Goal: Task Accomplishment & Management: Manage account settings

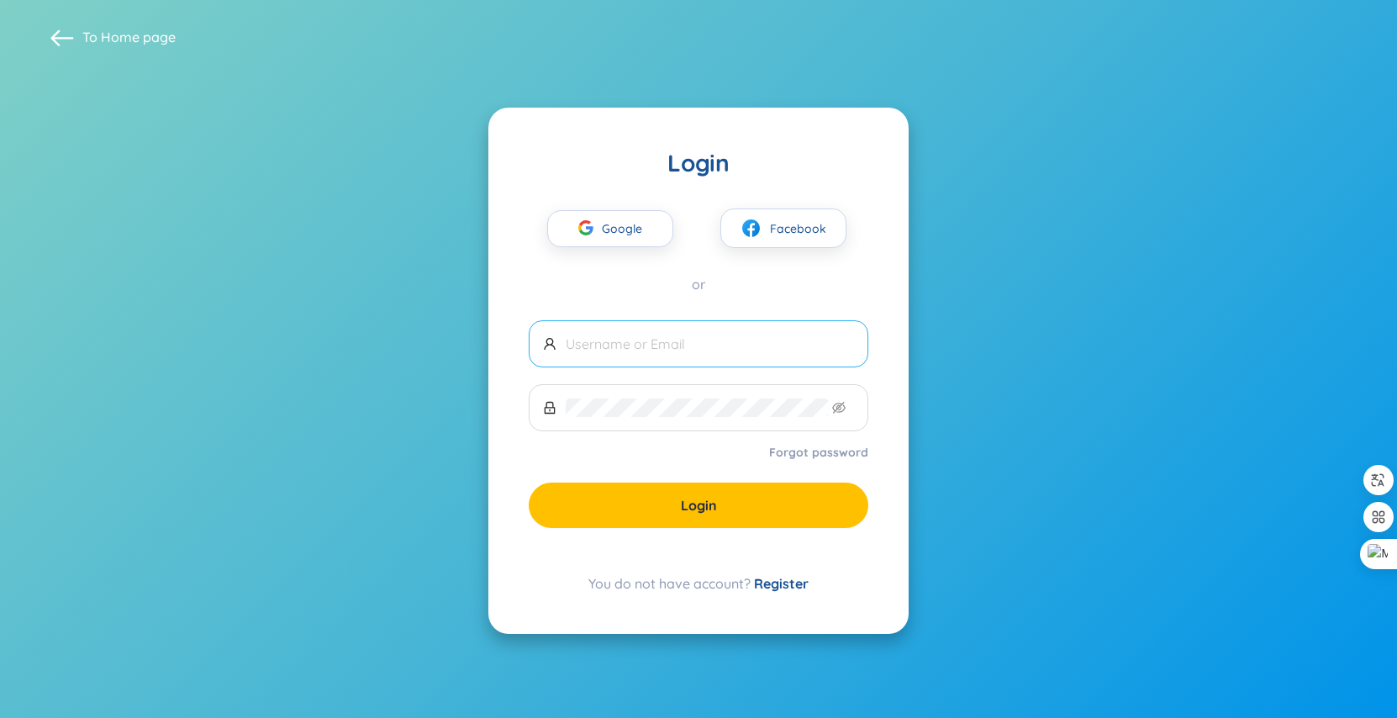
click at [739, 330] on span at bounding box center [699, 343] width 340 height 47
click at [814, 208] on div "Google Facebook" at bounding box center [699, 213] width 340 height 70
click at [789, 243] on button "Facebook" at bounding box center [783, 228] width 126 height 40
click at [767, 226] on button "Facebook" at bounding box center [783, 228] width 126 height 40
click at [771, 229] on span "Facebook" at bounding box center [798, 228] width 56 height 18
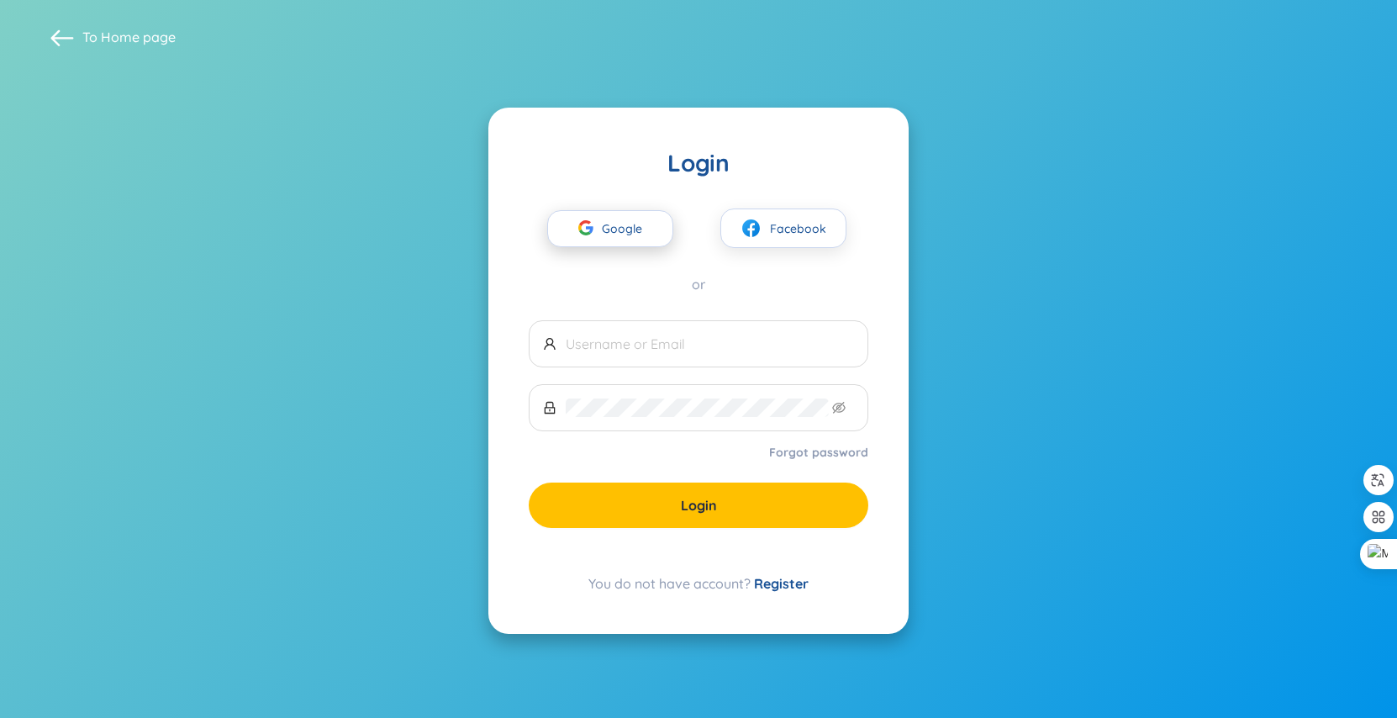
click at [643, 229] on span "Google" at bounding box center [626, 228] width 49 height 35
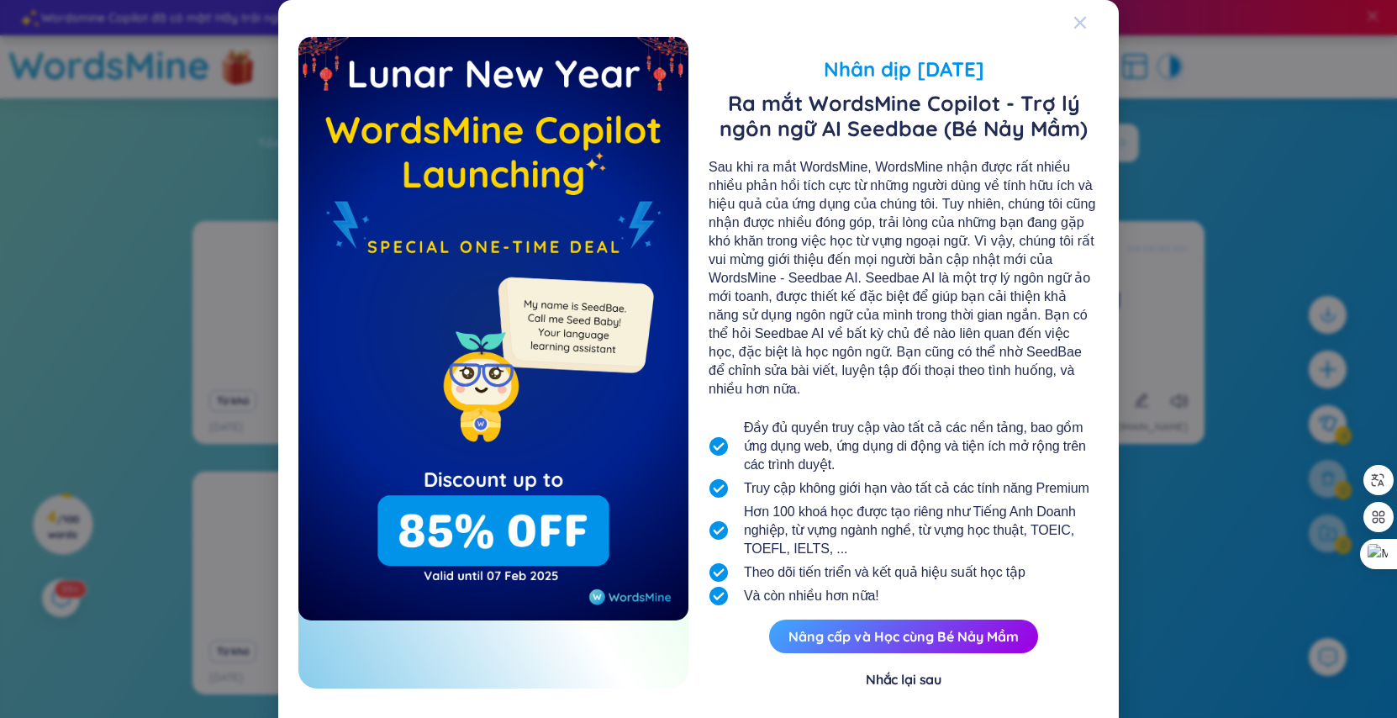
click at [1081, 21] on span "Close" at bounding box center [1096, 22] width 45 height 45
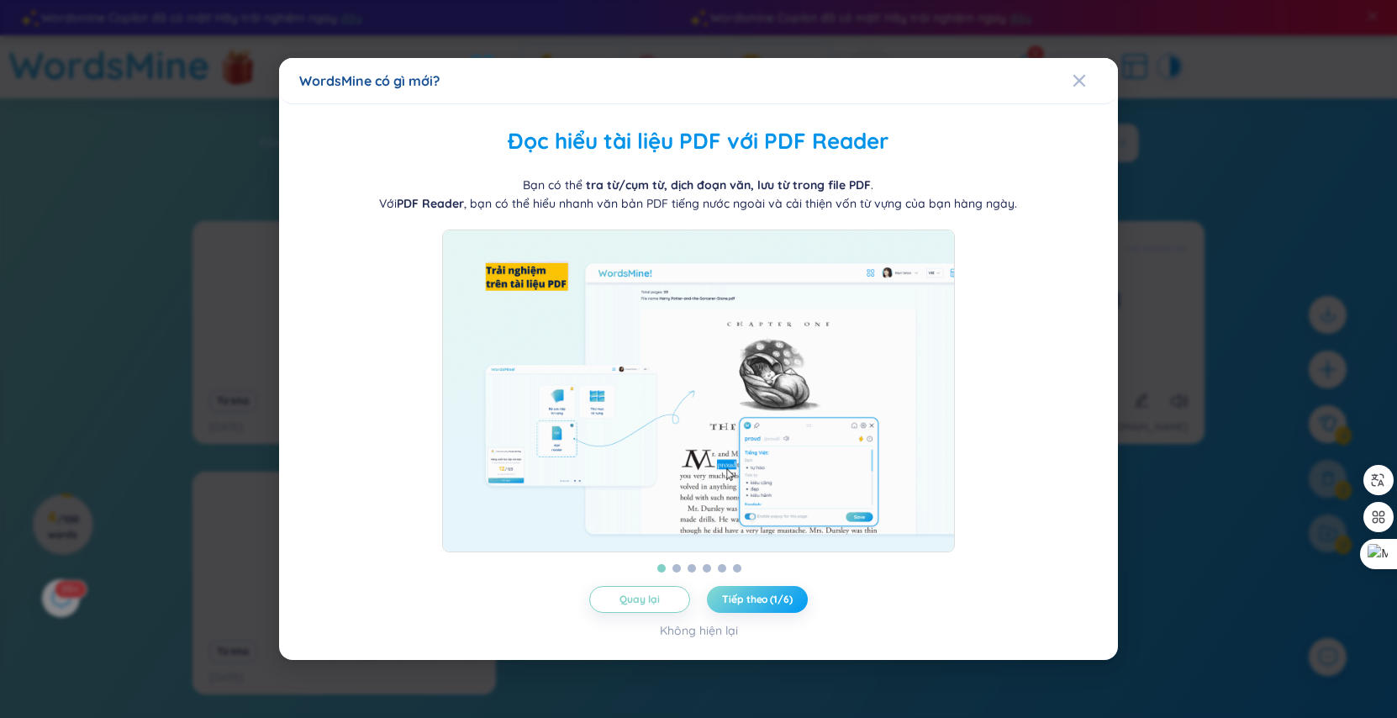
click at [752, 604] on span "Tiếp theo (1/6)" at bounding box center [757, 599] width 70 height 13
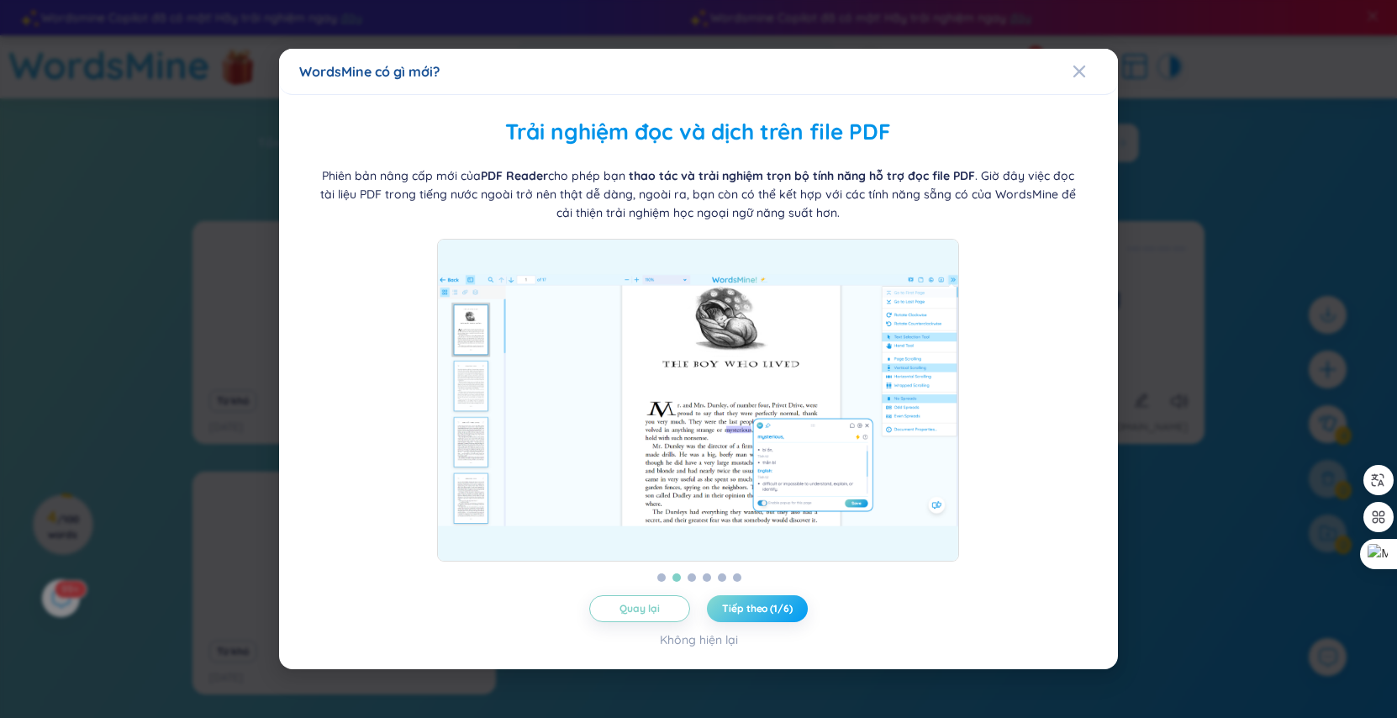
click at [752, 604] on span "Tiếp theo (1/6)" at bounding box center [757, 608] width 70 height 13
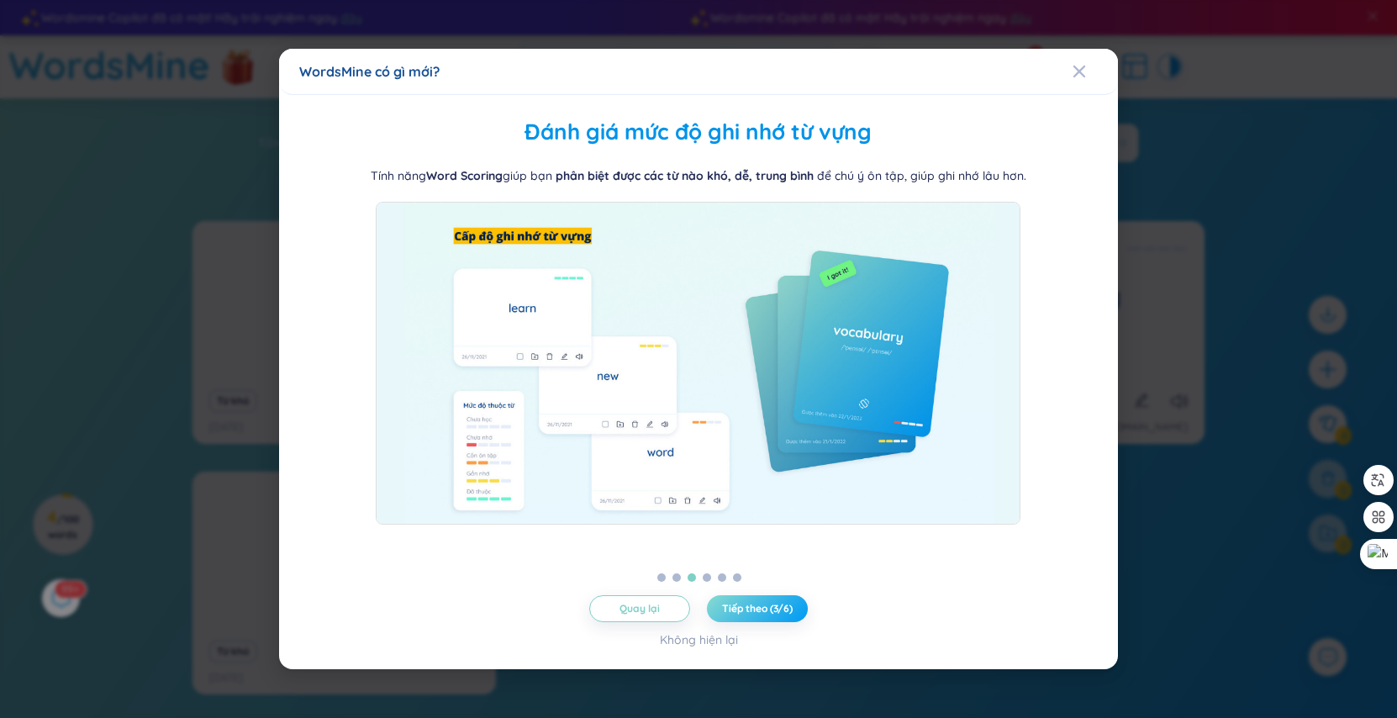
click at [752, 604] on span "Tiếp theo (3/6)" at bounding box center [757, 608] width 71 height 13
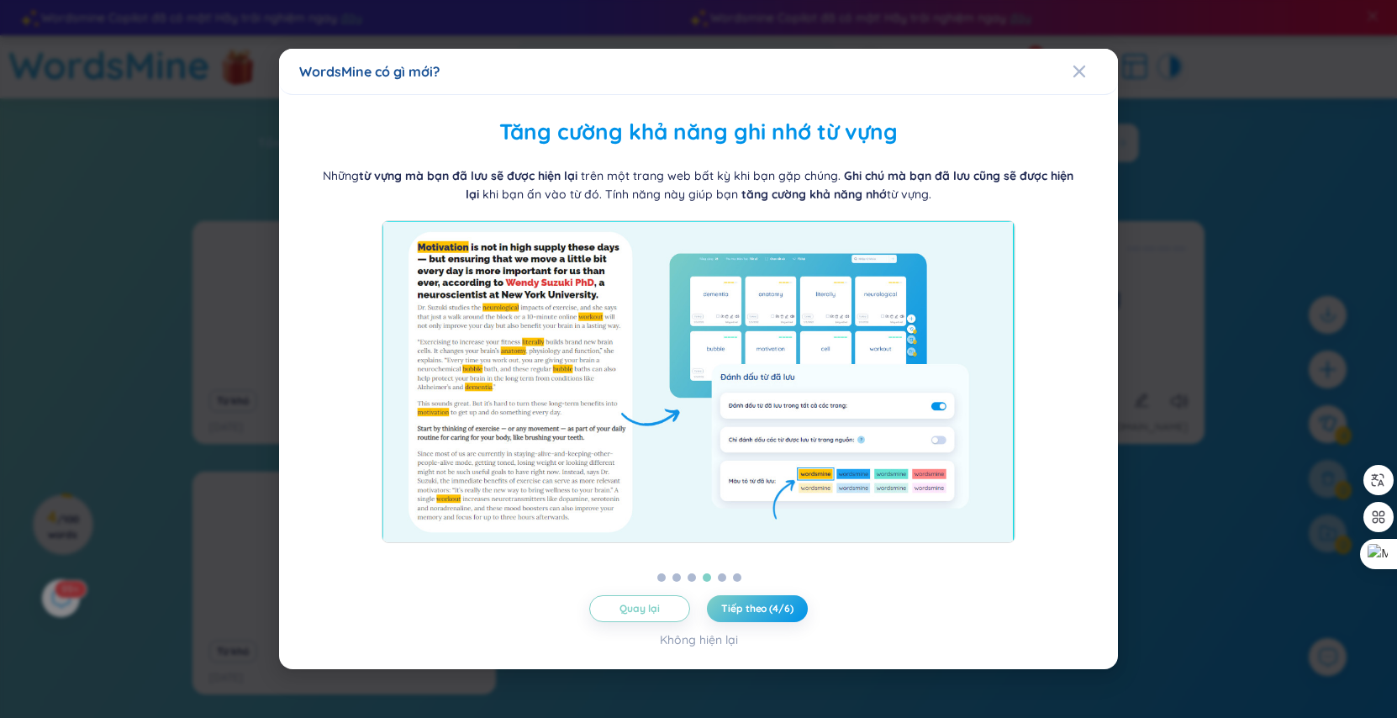
drag, startPoint x: 752, startPoint y: 604, endPoint x: 659, endPoint y: 177, distance: 437.1
click at [659, 177] on div "Quản lý từ theo thư mục WordsMine cho bạn tự do quản lý thư mục [PERSON_NAME] c…" at bounding box center [698, 382] width 798 height 534
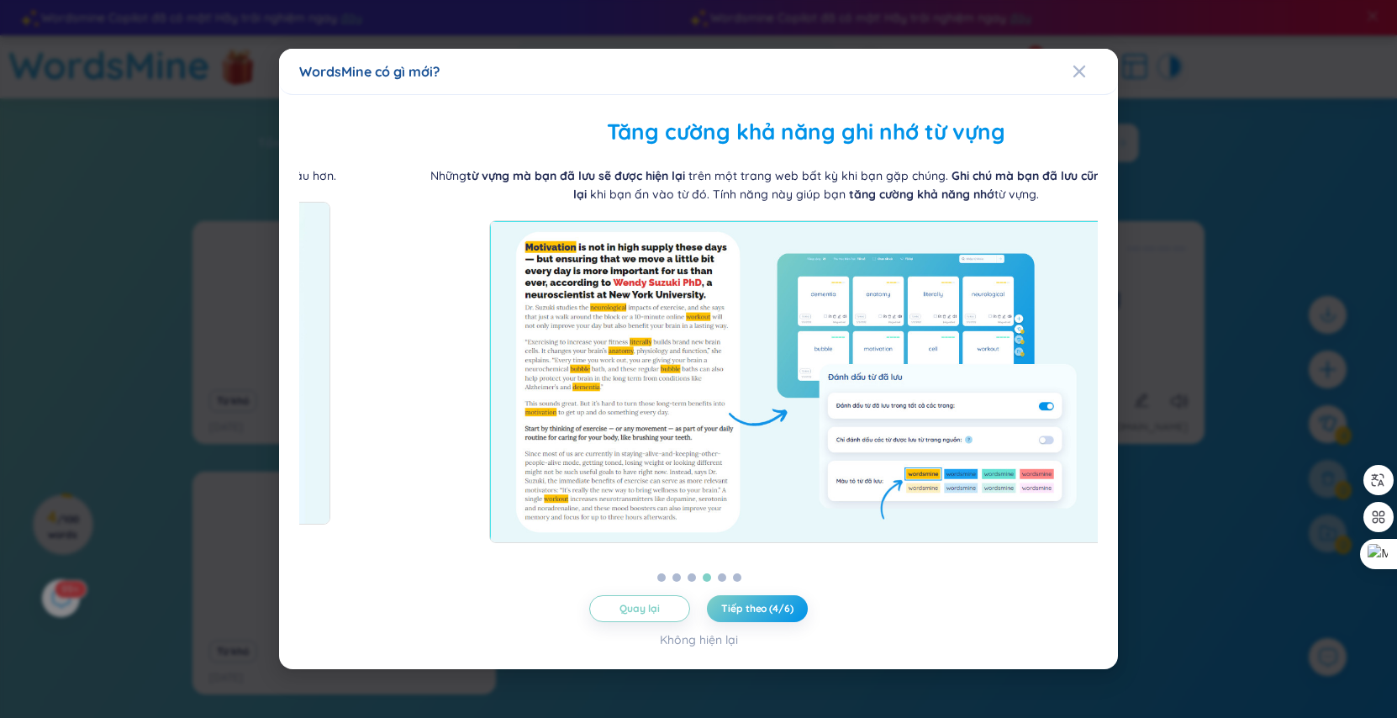
drag, startPoint x: 659, startPoint y: 177, endPoint x: 745, endPoint y: 202, distance: 89.1
click at [745, 202] on div "Những từ vựng mà bạn đã lưu sẽ được hiện lại trên một trang web bất kỳ khi bạn …" at bounding box center [806, 184] width 764 height 37
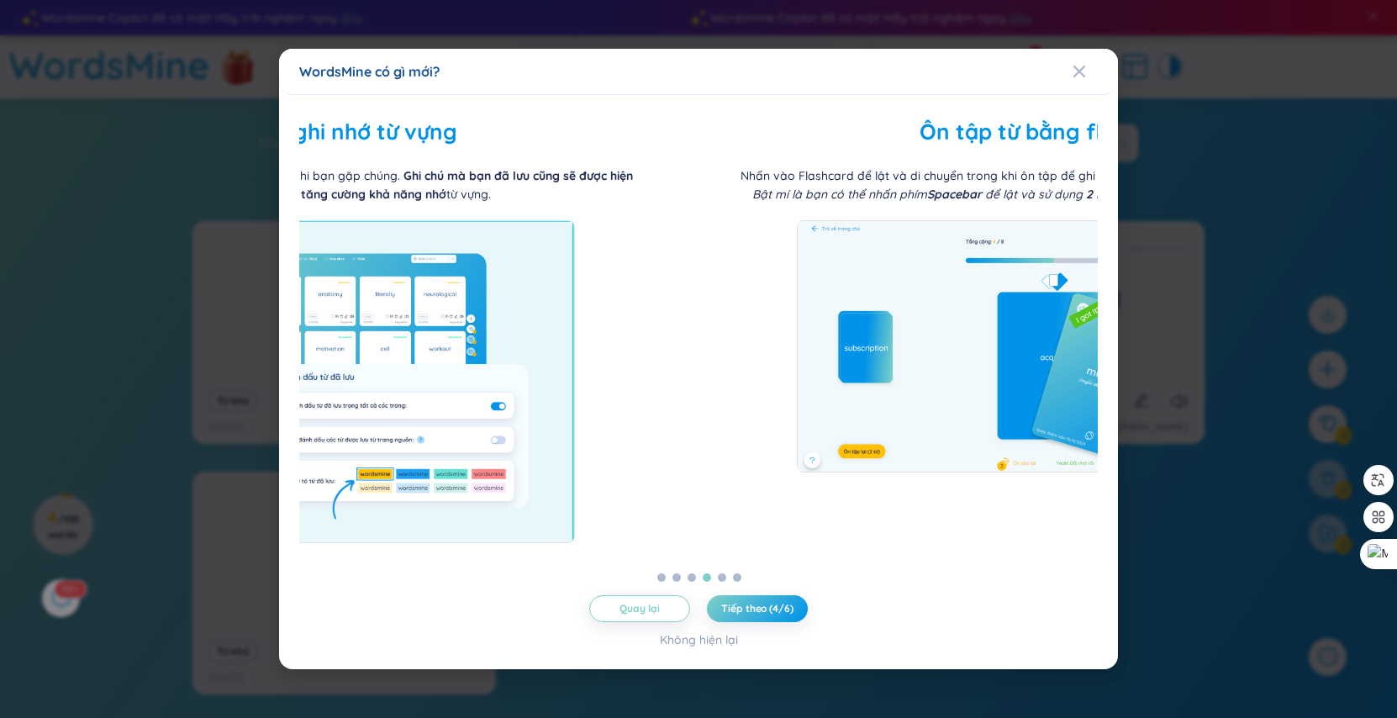
drag, startPoint x: 876, startPoint y: 203, endPoint x: 365, endPoint y: 216, distance: 511.3
click at [410, 214] on div "Những từ vựng mà bạn đã lưu sẽ được hiện lại trên một trang web bất kỳ khi bạn …" at bounding box center [258, 354] width 798 height 377
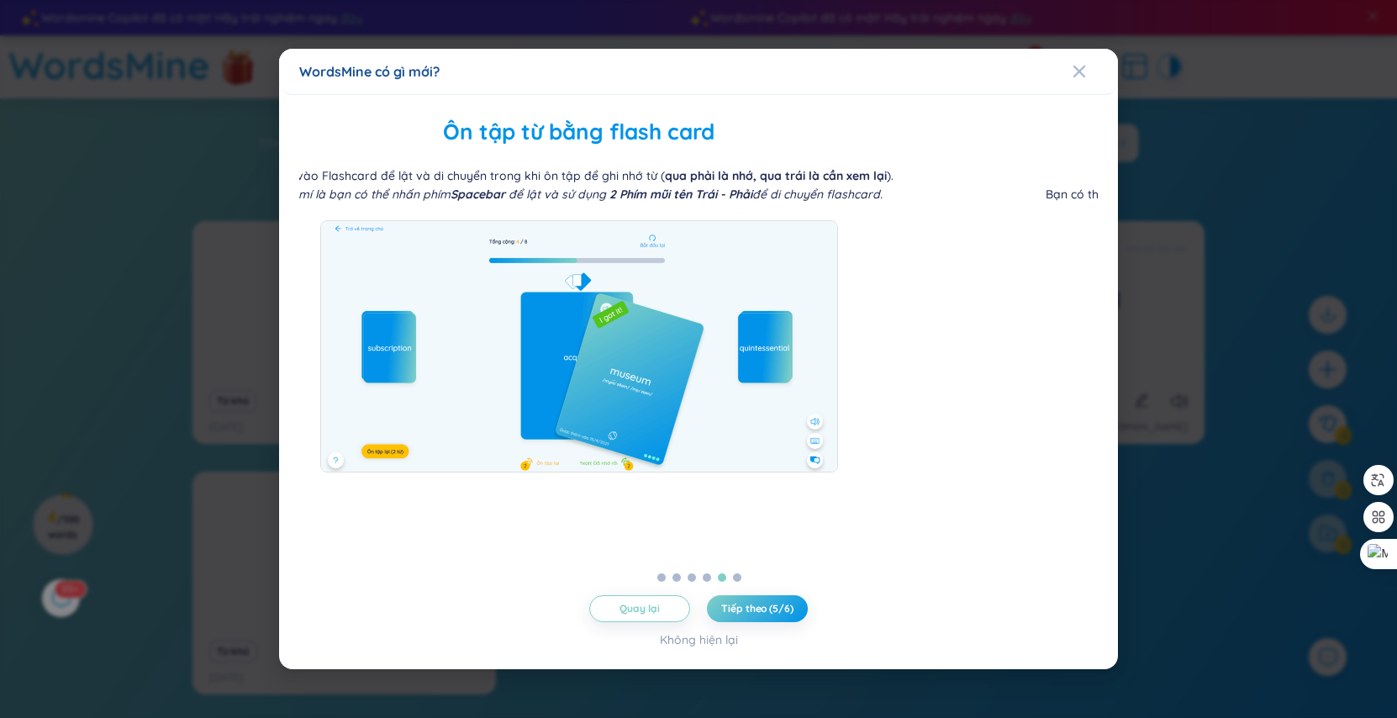
drag, startPoint x: 577, startPoint y: 185, endPoint x: 285, endPoint y: 177, distance: 291.8
click at [303, 177] on div "Nhấn vào Flashcard để lật và di chuyển trong khi ôn tập để ghi nhớ từ ( qua phả…" at bounding box center [579, 184] width 630 height 37
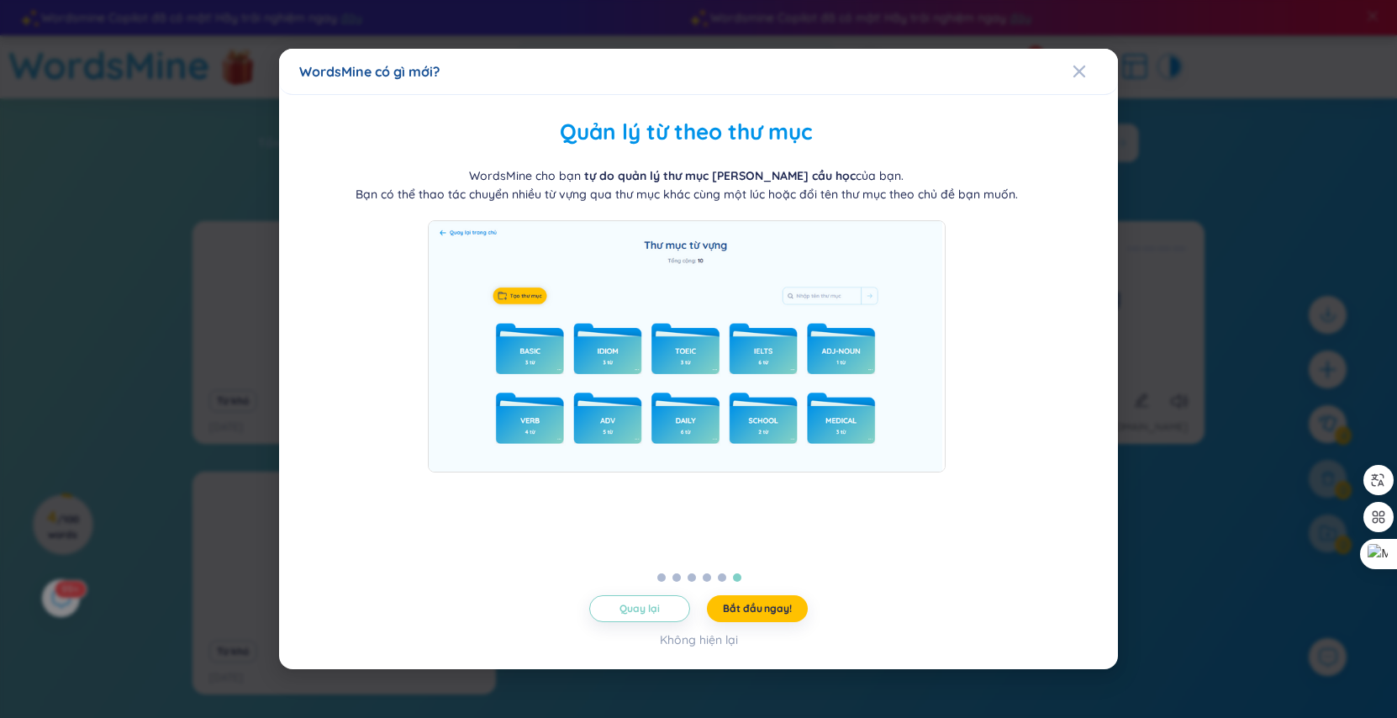
drag, startPoint x: 713, startPoint y: 198, endPoint x: 555, endPoint y: 277, distance: 177.1
click at [580, 219] on div "WordsMine cho bạn tự do quản lý thư mục [PERSON_NAME] cầu học của bạn. Bạn có t…" at bounding box center [687, 319] width 798 height 306
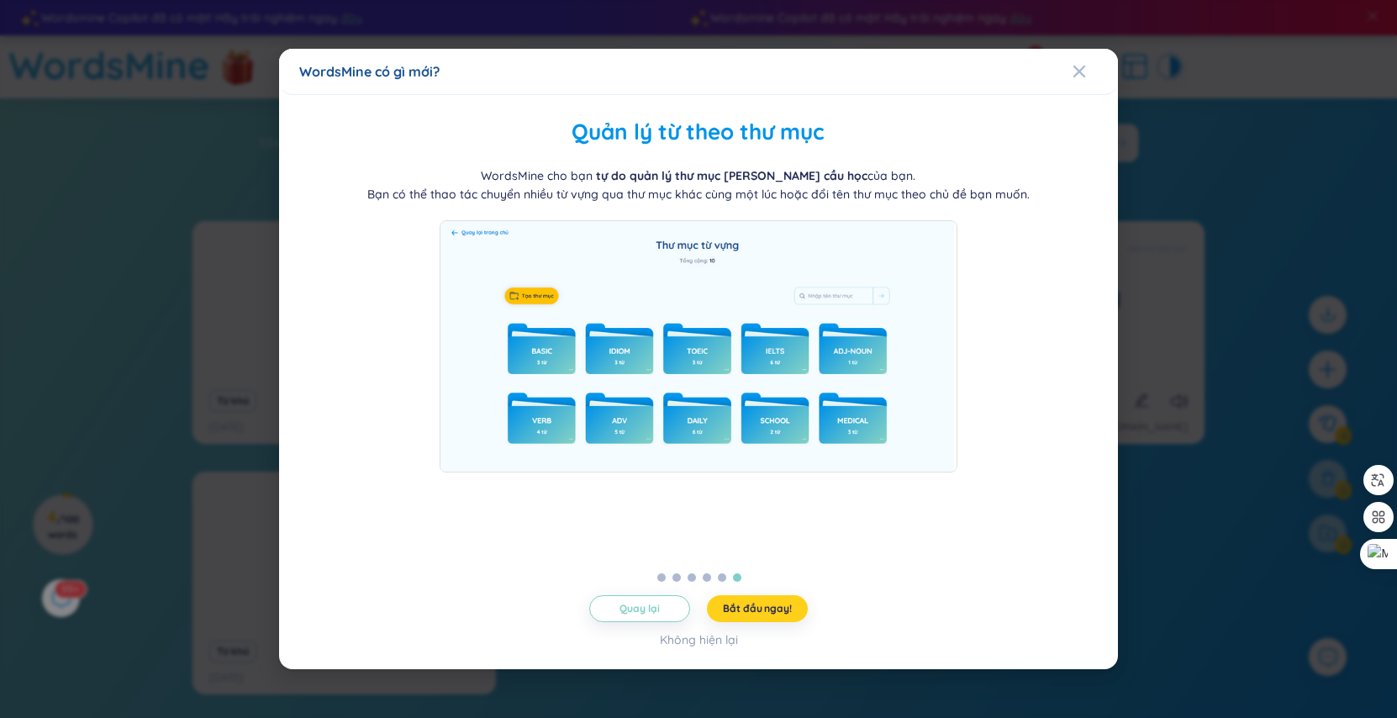
click at [723, 605] on button "Bắt đầu ngay!" at bounding box center [757, 608] width 101 height 27
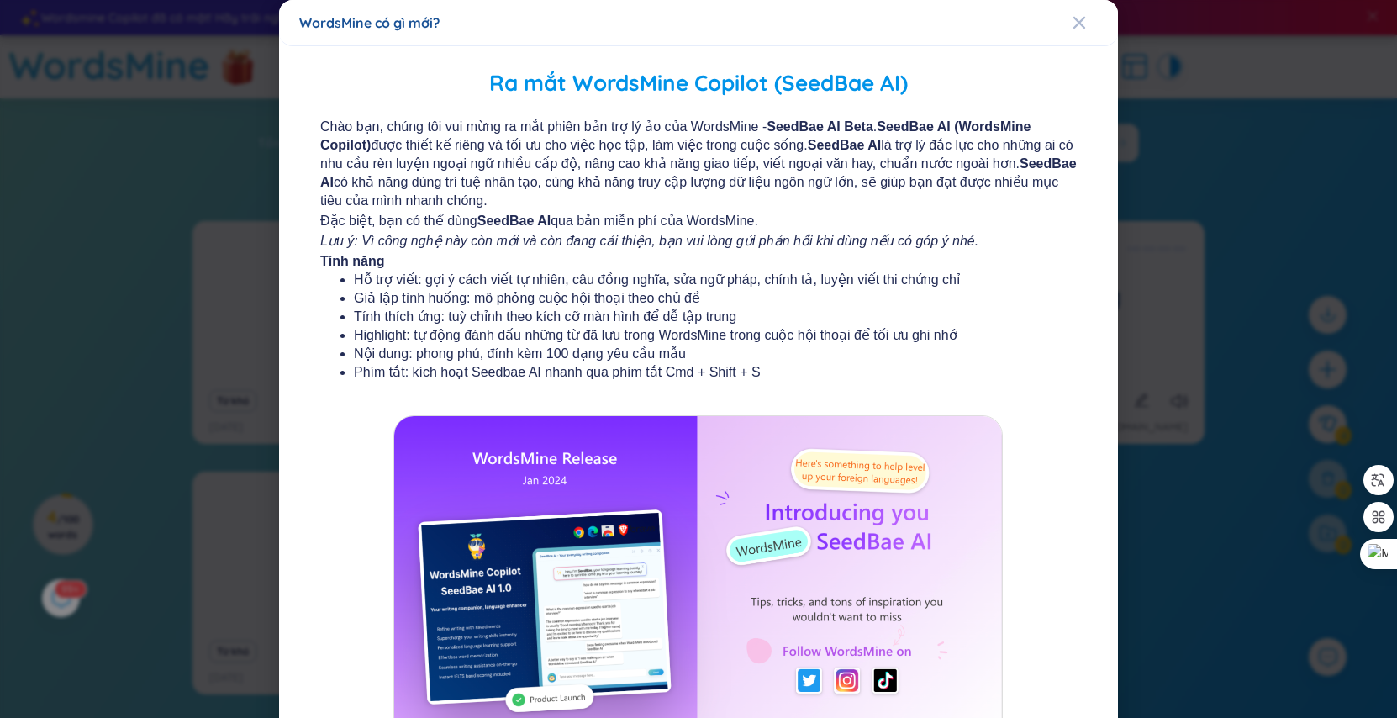
drag, startPoint x: 775, startPoint y: 365, endPoint x: 775, endPoint y: 356, distance: 9.2
click at [775, 356] on ul "Hỗ trợ viết: gợi ý cách viết tự nhiên, câu đồng nghĩa, sửa ngữ pháp, chính tả, …" at bounding box center [698, 326] width 689 height 111
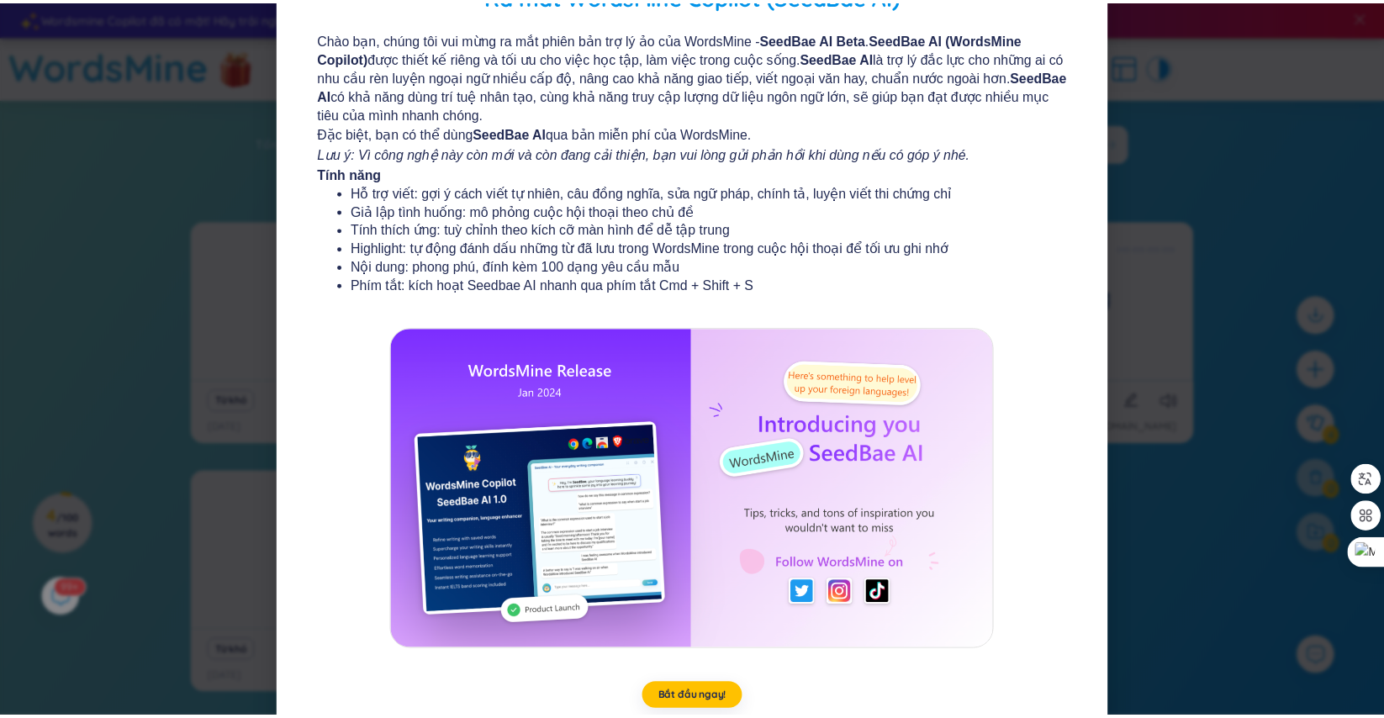
scroll to position [128, 0]
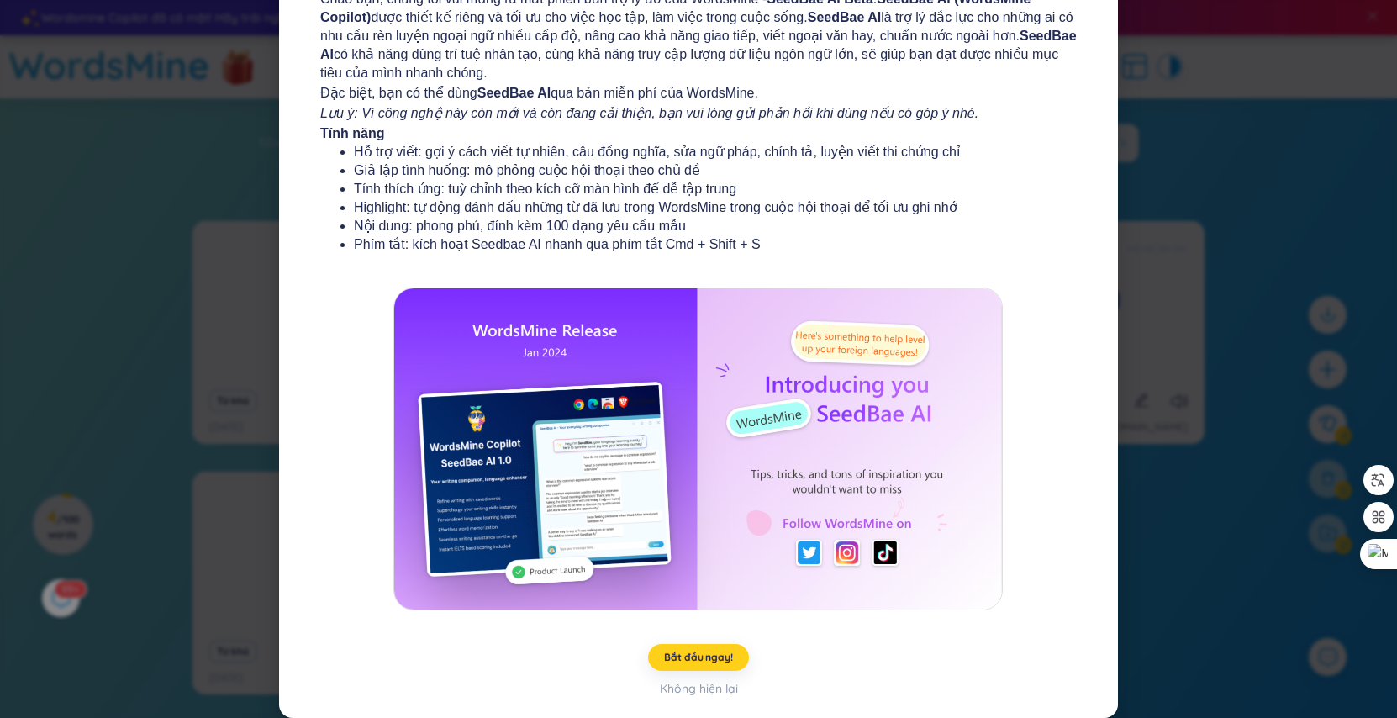
click at [677, 660] on span "Bắt đầu ngay!" at bounding box center [698, 657] width 68 height 13
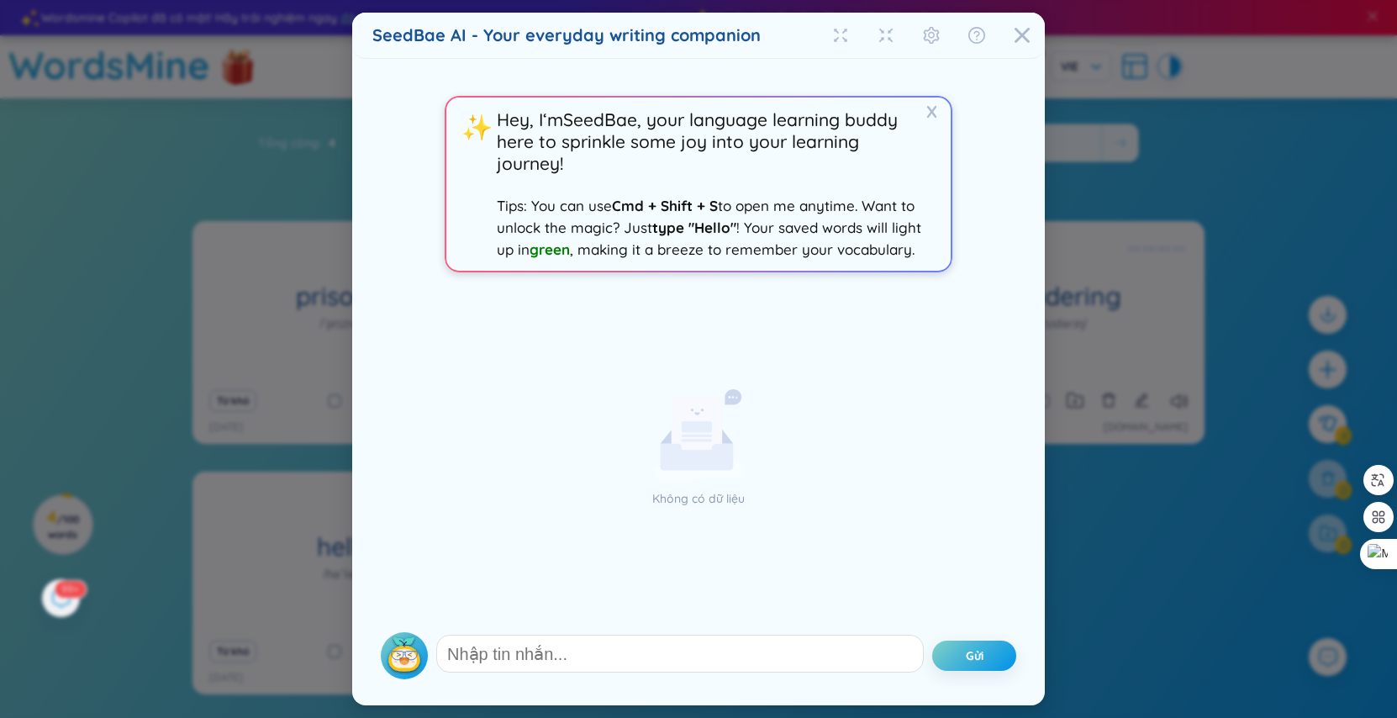
click at [977, 626] on form "Gửi" at bounding box center [699, 651] width 636 height 55
click at [984, 641] on button "Gửi" at bounding box center [974, 656] width 84 height 30
click at [1026, 32] on icon "Close" at bounding box center [1022, 35] width 15 height 15
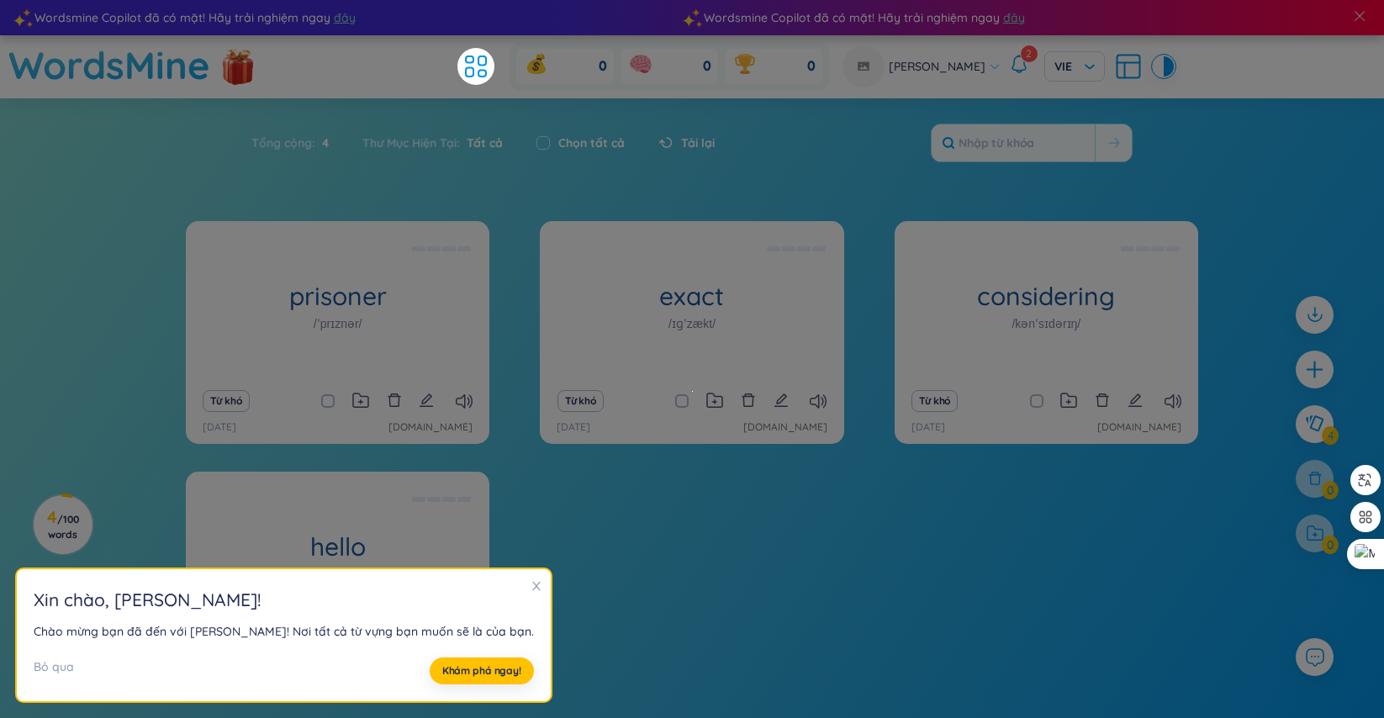
click at [530, 588] on icon "close" at bounding box center [536, 586] width 12 height 12
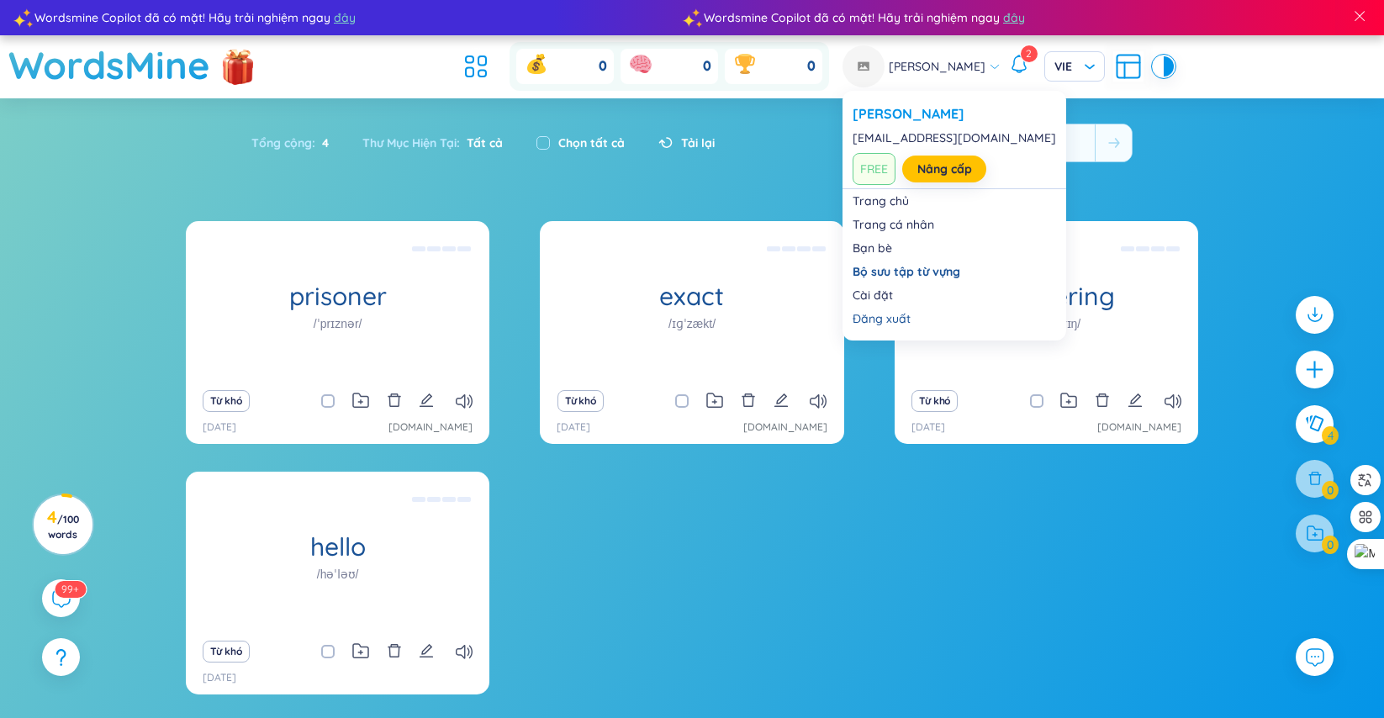
click at [962, 53] on div "[PERSON_NAME]" at bounding box center [921, 66] width 158 height 42
click at [879, 293] on link "Cài đặt" at bounding box center [953, 295] width 203 height 17
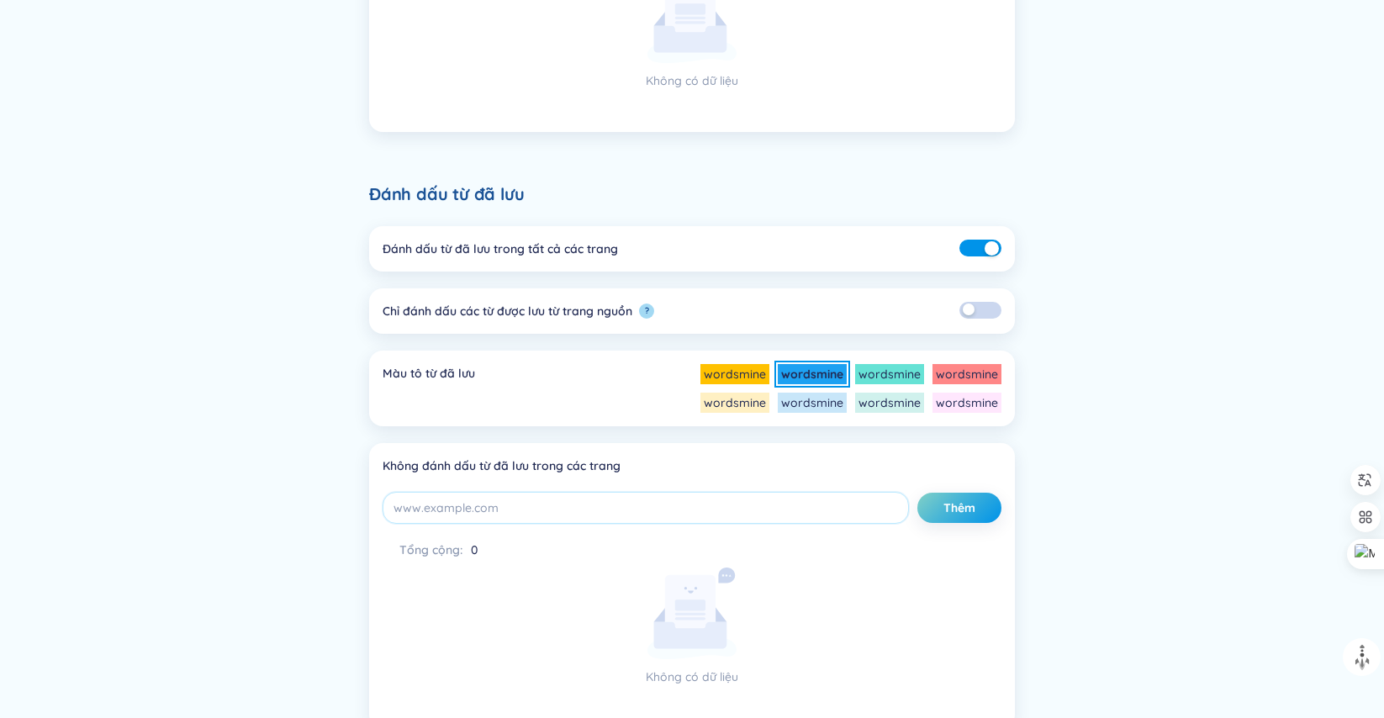
scroll to position [831, 0]
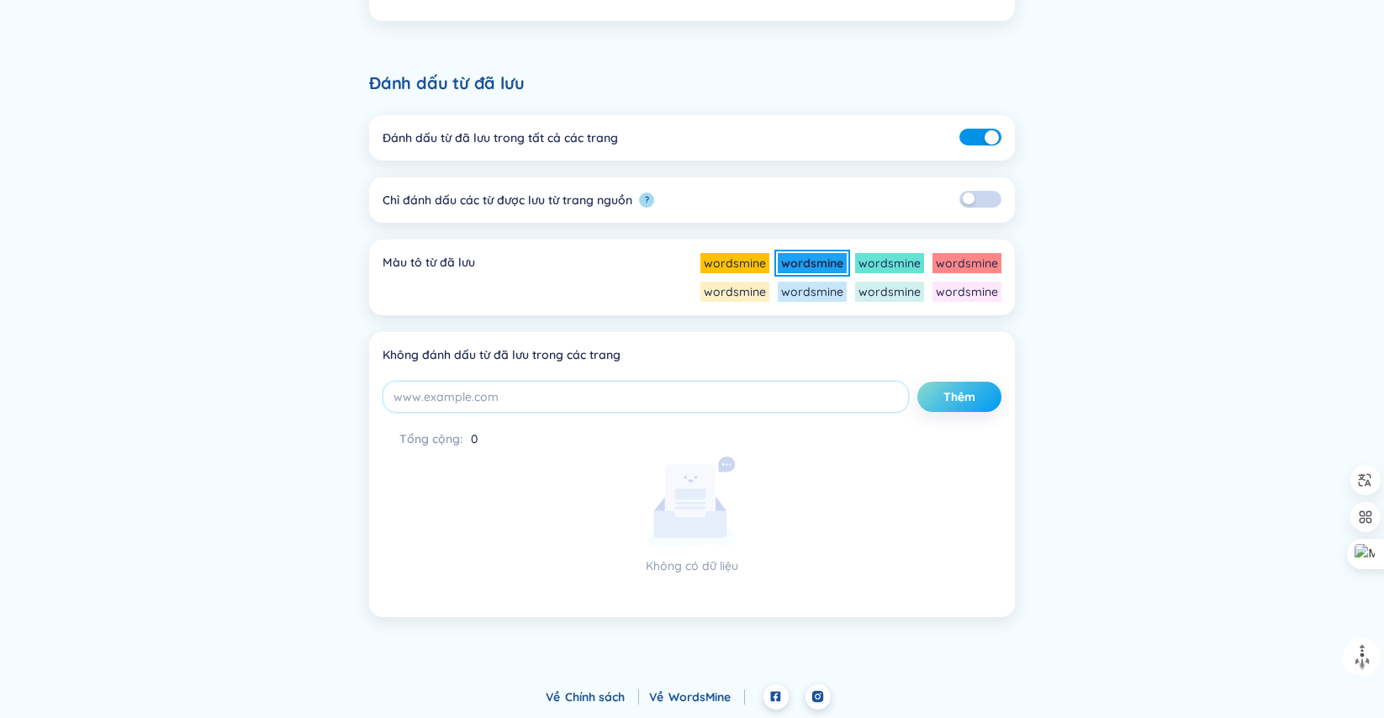
click at [964, 382] on button "Thêm" at bounding box center [959, 397] width 84 height 30
drag, startPoint x: 542, startPoint y: 378, endPoint x: 551, endPoint y: 377, distance: 8.6
click at [545, 377] on li "Không đánh dấu từ đã lưu trong các trang Thêm Tổng cộng : 0 Không có dữ liệu" at bounding box center [692, 474] width 646 height 285
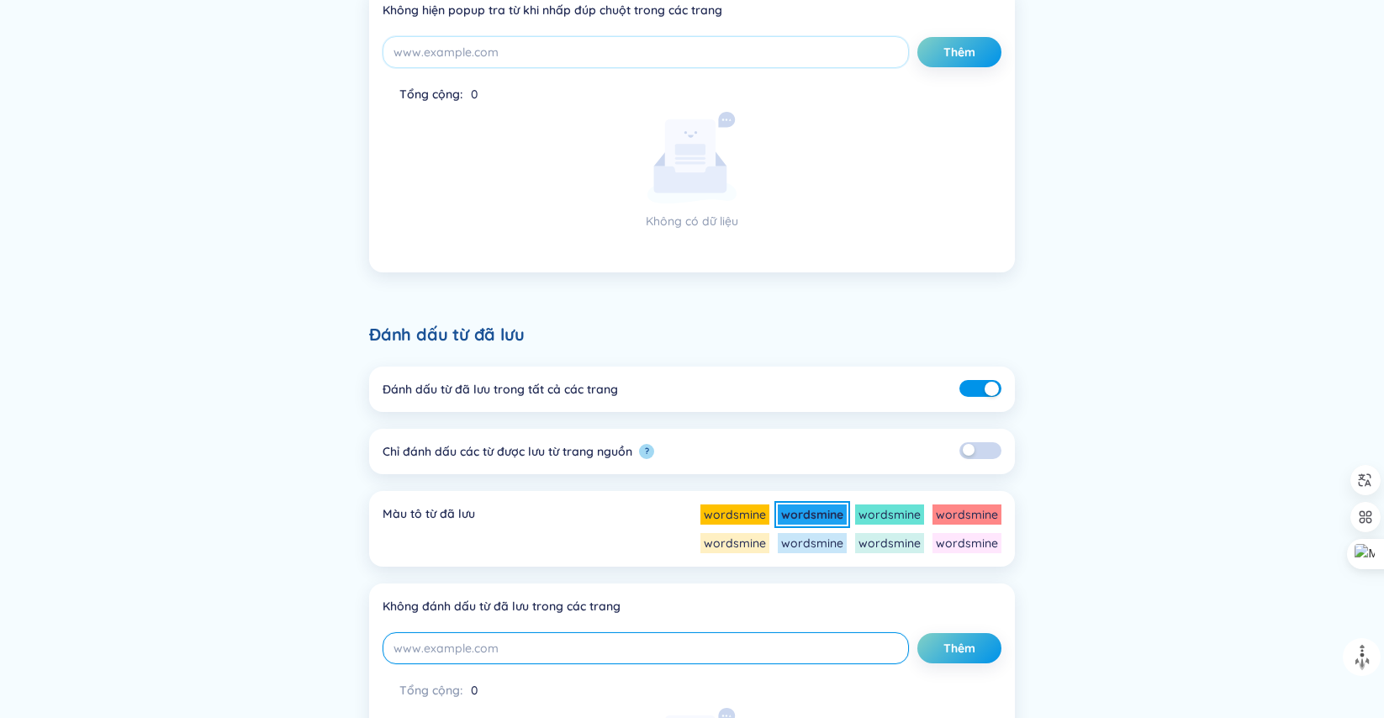
scroll to position [578, 0]
click at [979, 450] on button "button" at bounding box center [980, 451] width 42 height 17
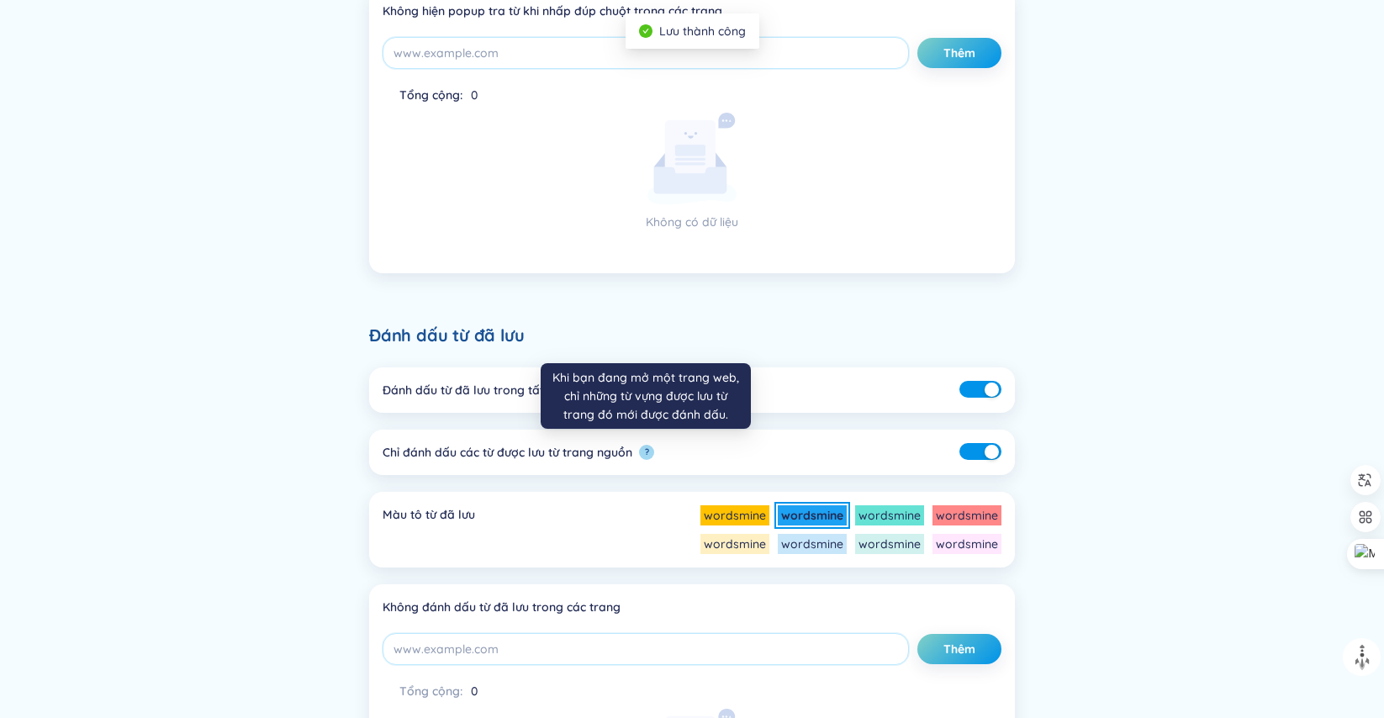
click at [647, 455] on button "?" at bounding box center [646, 452] width 15 height 15
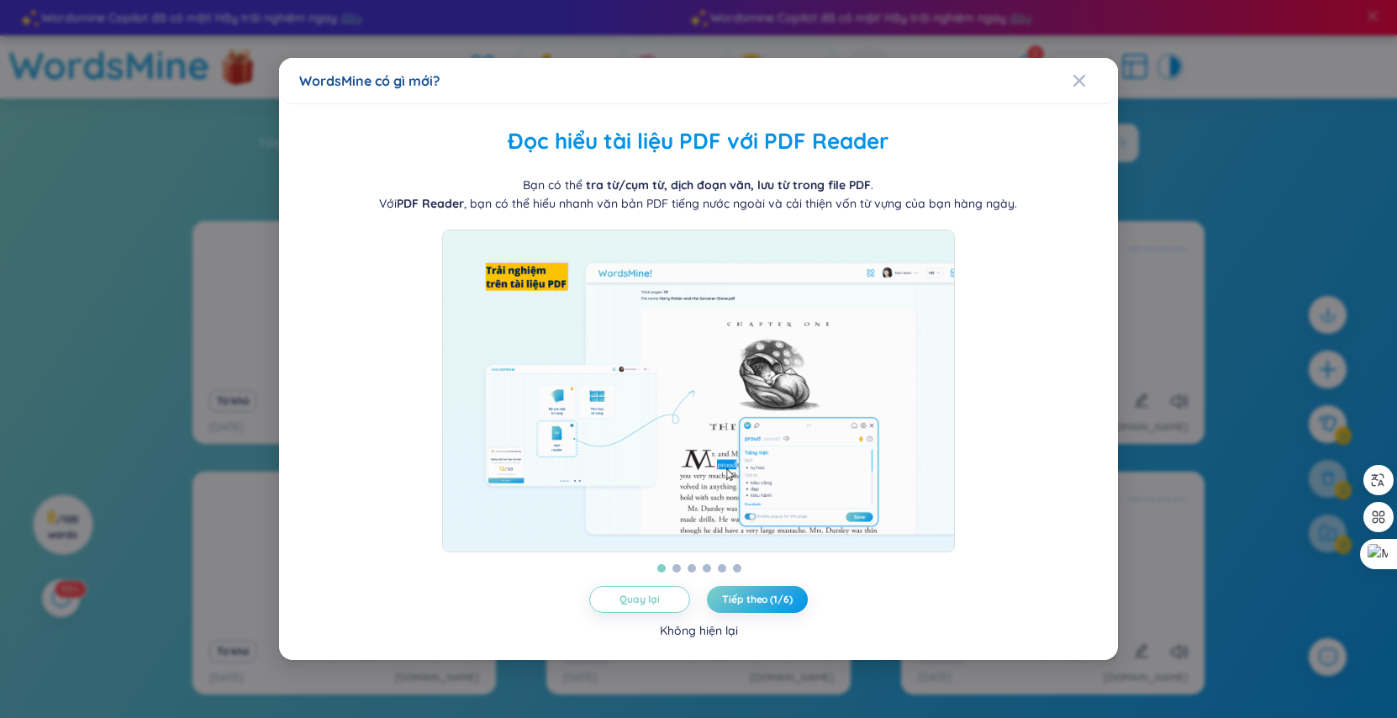
click at [697, 640] on div "Không hiện lại" at bounding box center [699, 630] width 78 height 18
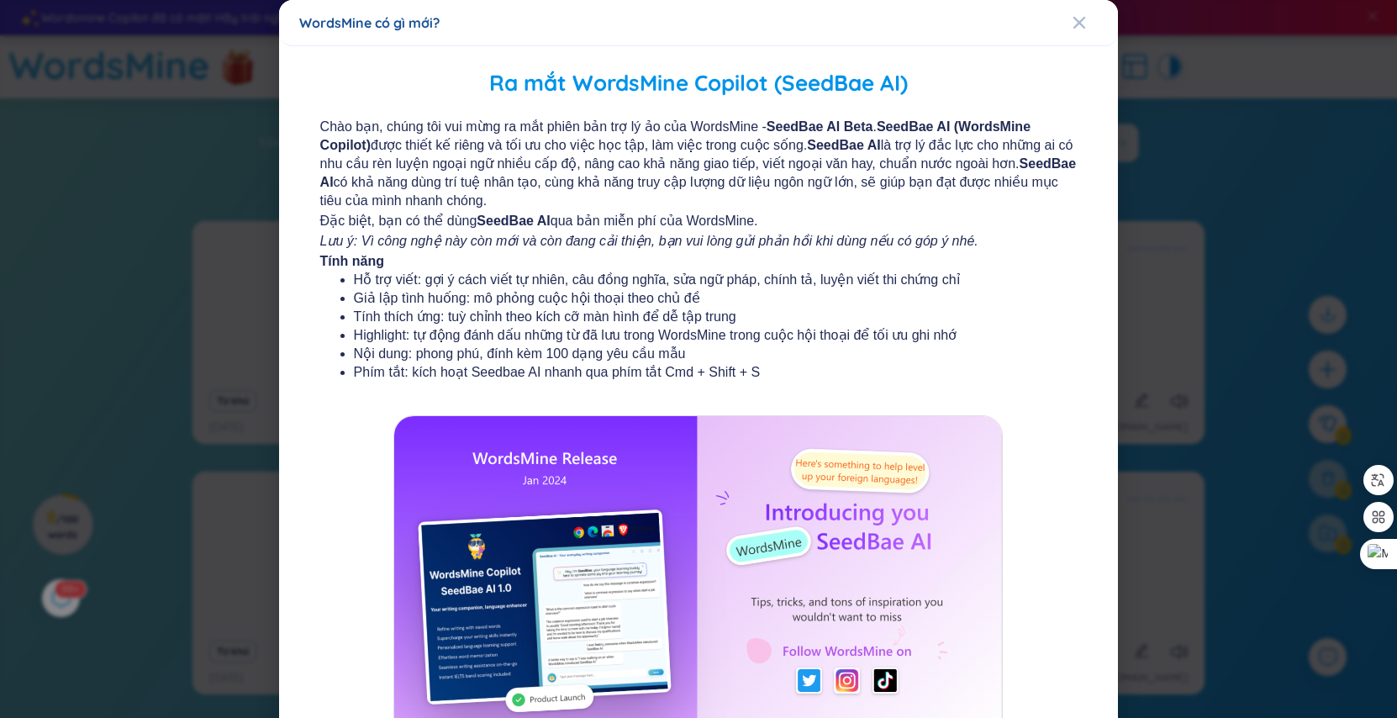
click at [1199, 454] on div "WordsMine có gì mới? Ra mắt WordsMine Copilot (SeedBae AI) Chào bạn, chúng tôi …" at bounding box center [698, 359] width 1397 height 718
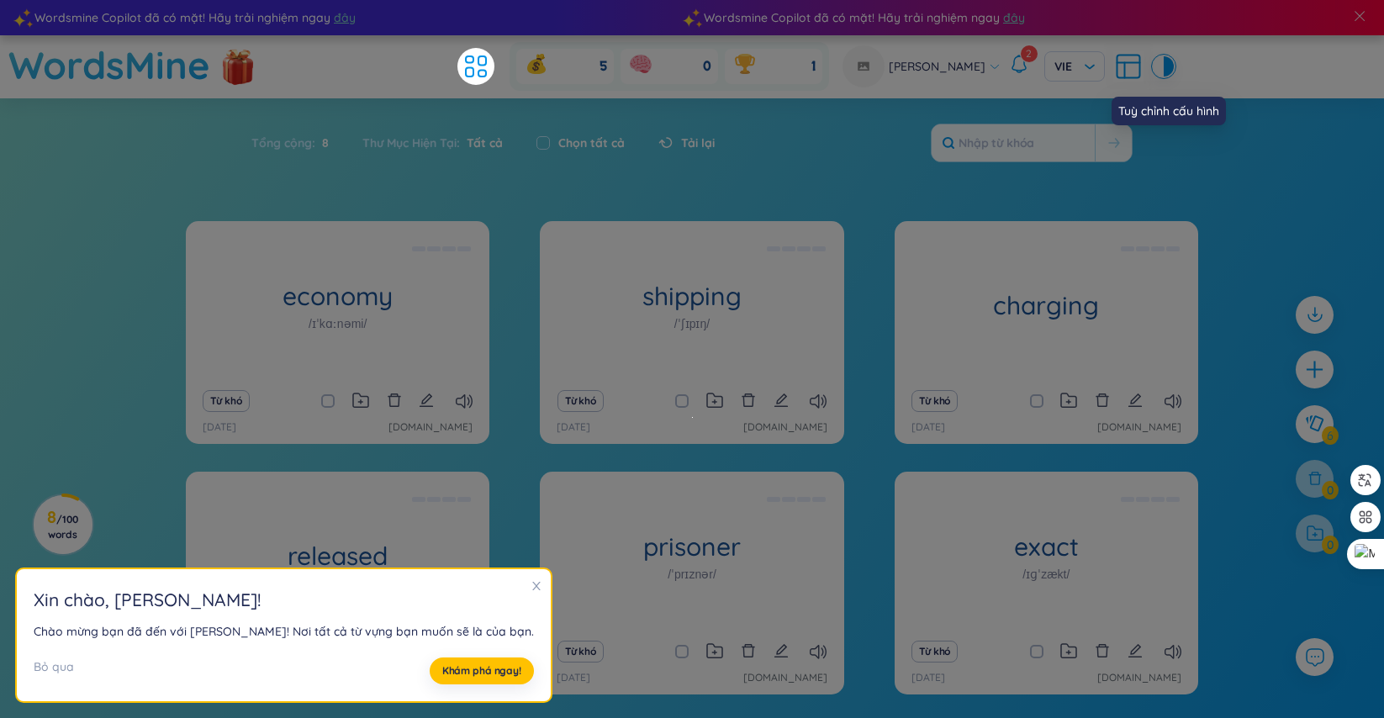
click at [1120, 58] on icon at bounding box center [1128, 66] width 30 height 30
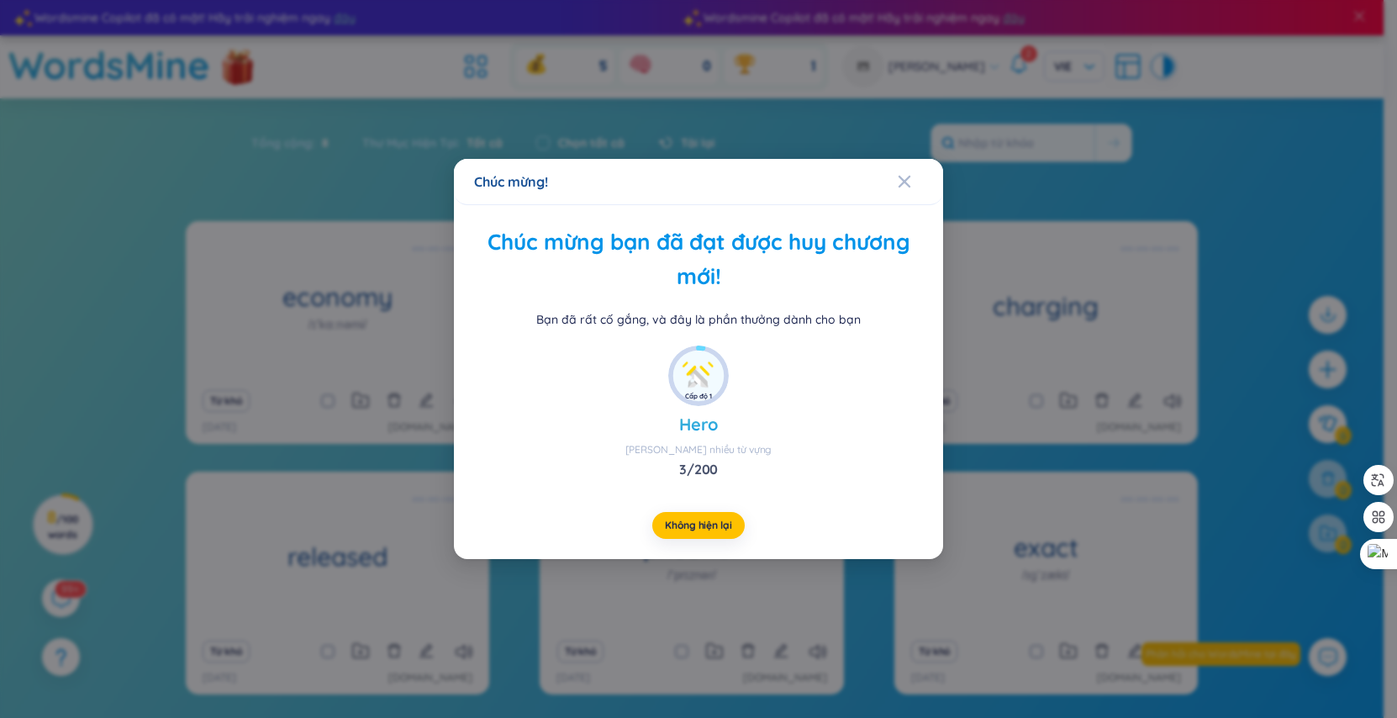
click at [487, 66] on div "Chúc mừng! Chúc mừng bạn đã đạt được huy chương mới! Bạn đã rất cố gắng, và đây…" at bounding box center [698, 359] width 1397 height 718
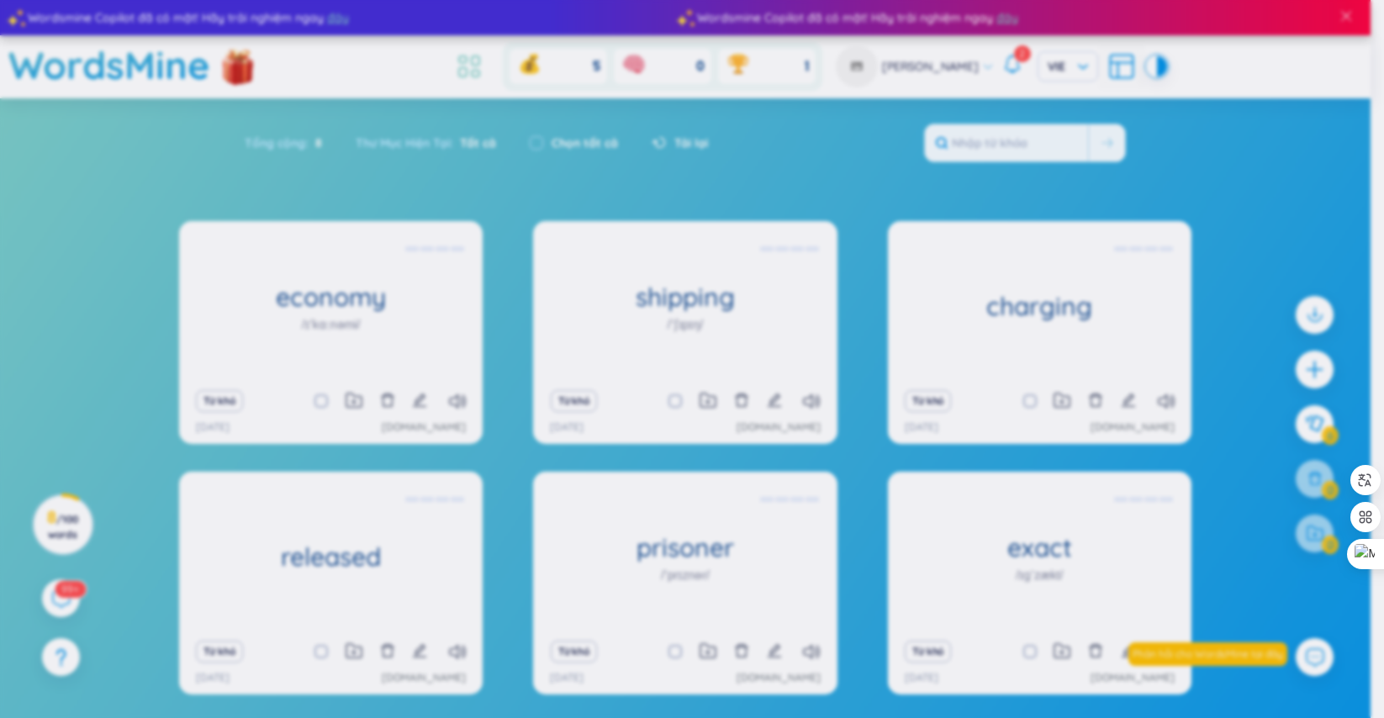
click at [484, 66] on icon at bounding box center [469, 66] width 30 height 30
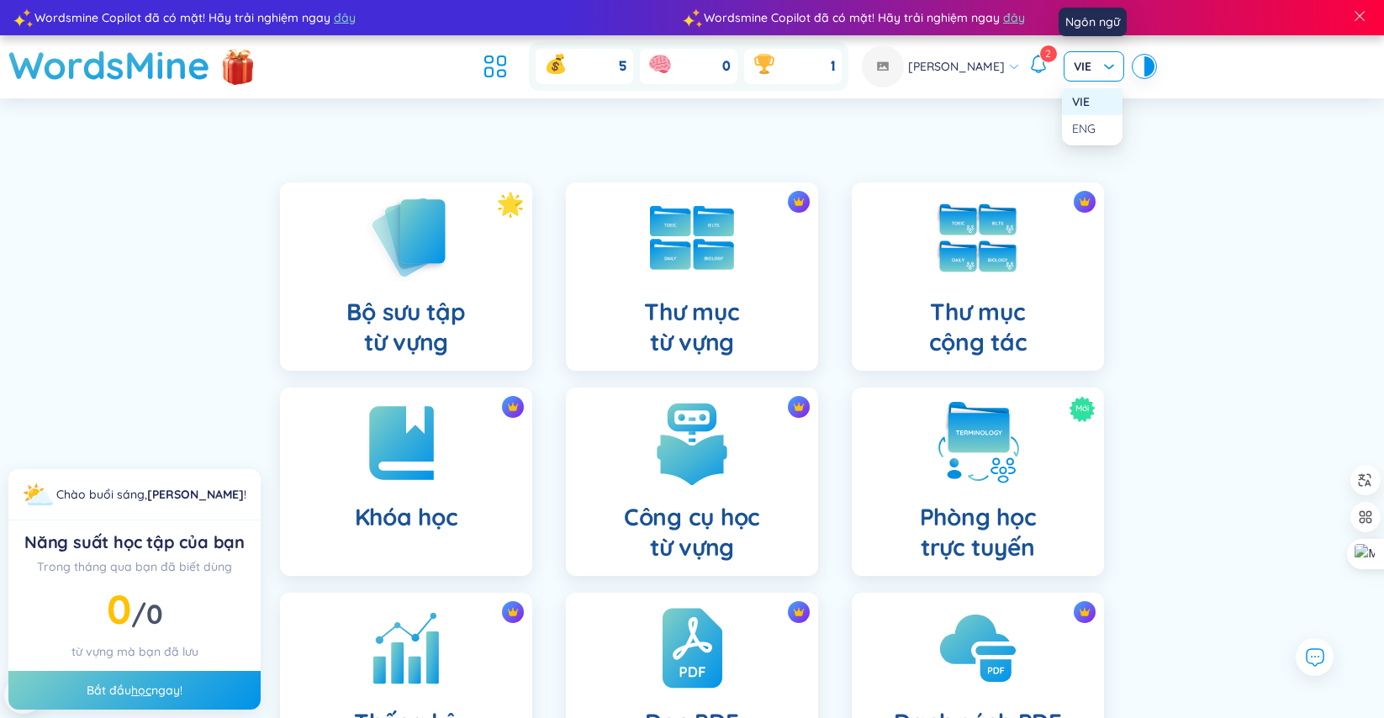
click at [1103, 69] on span "VIE" at bounding box center [1094, 66] width 40 height 17
click at [1135, 64] on div at bounding box center [1139, 66] width 10 height 20
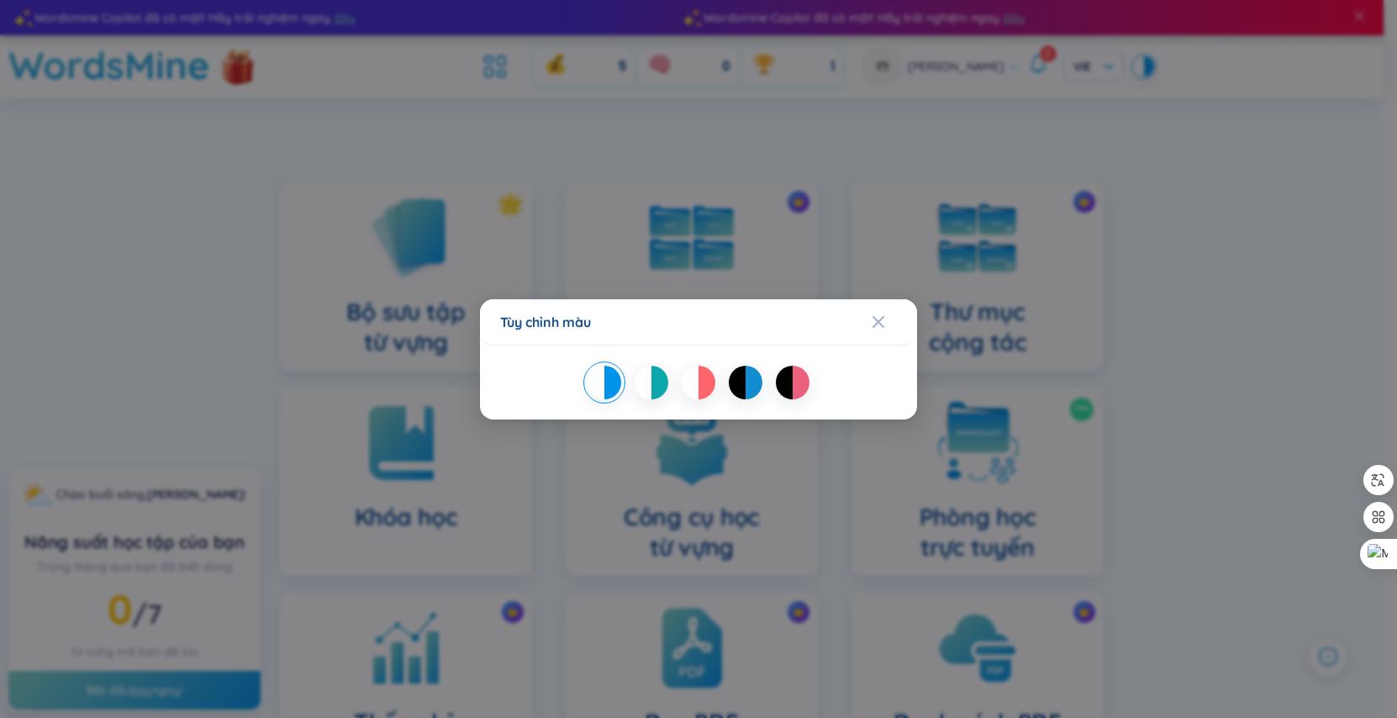
click at [1026, 71] on div "Tùy chỉnh màu" at bounding box center [698, 359] width 1397 height 718
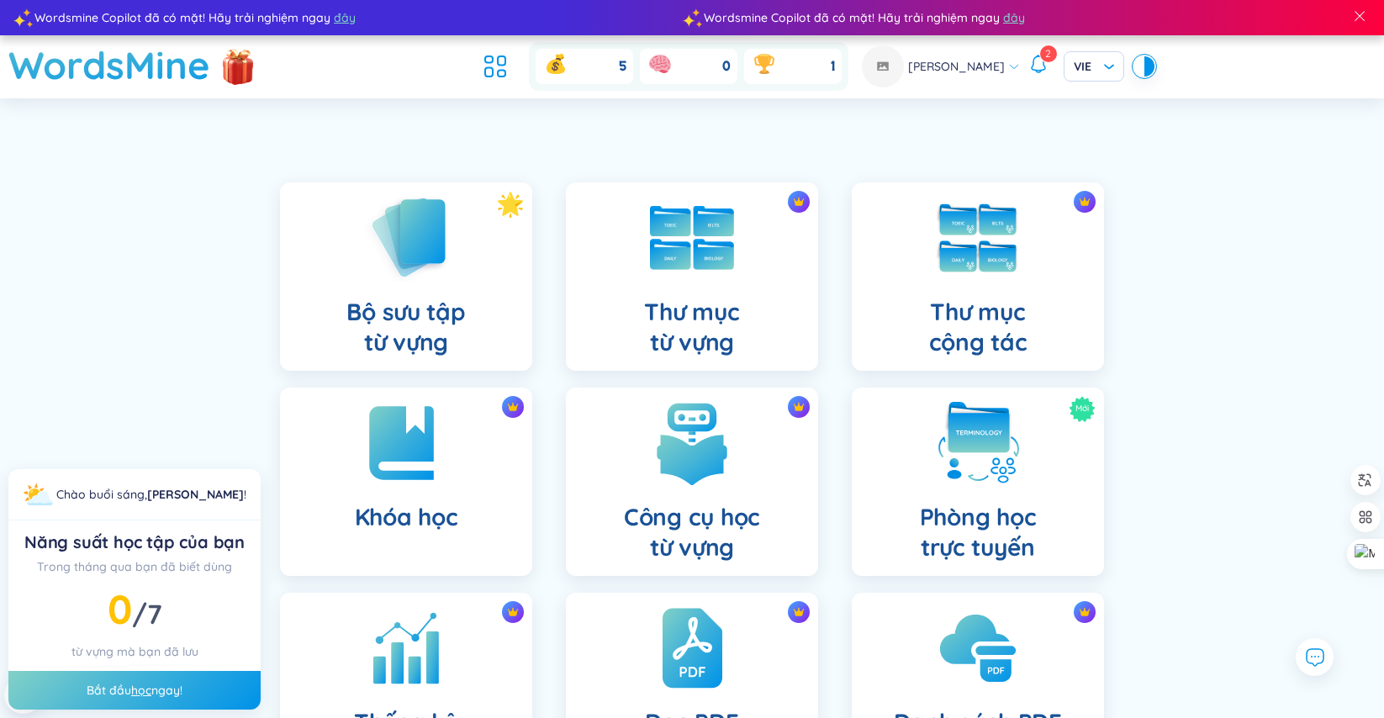
click at [1010, 65] on icon at bounding box center [1014, 67] width 12 height 12
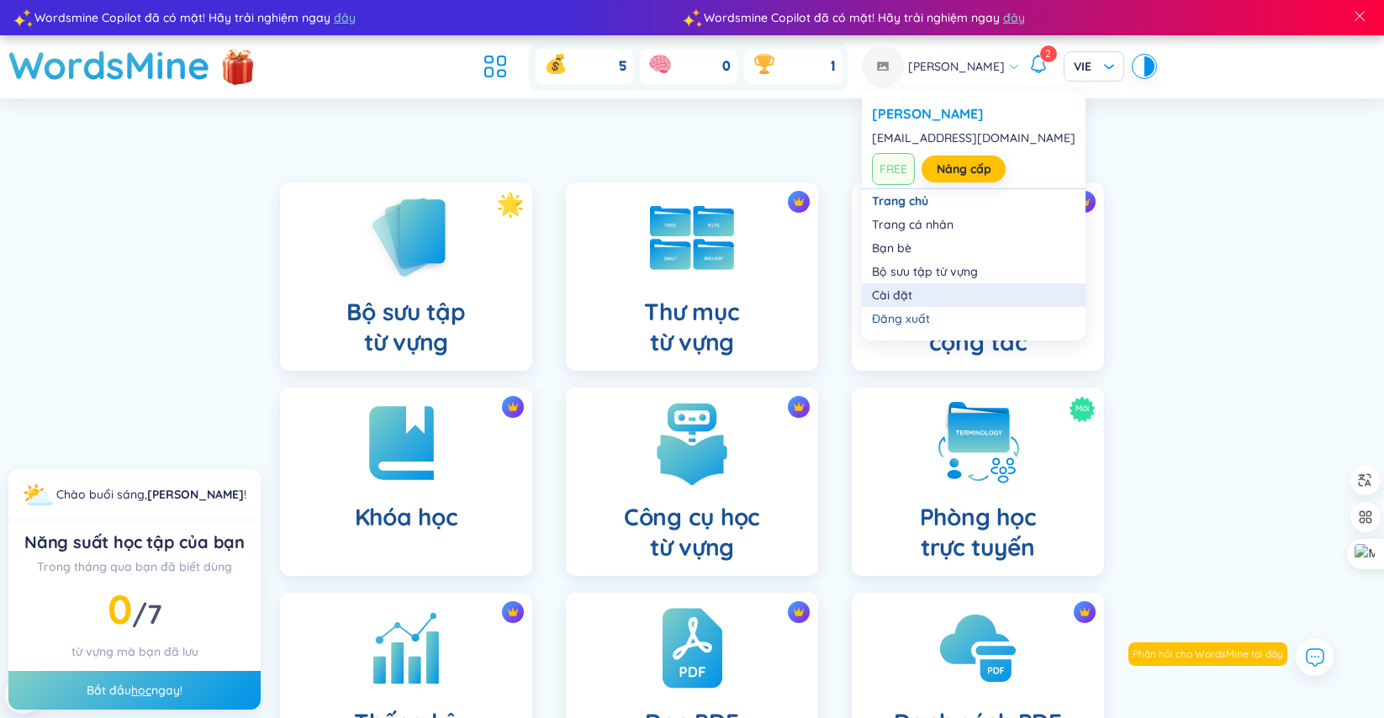
click at [913, 293] on link "Cài đặt" at bounding box center [973, 295] width 203 height 17
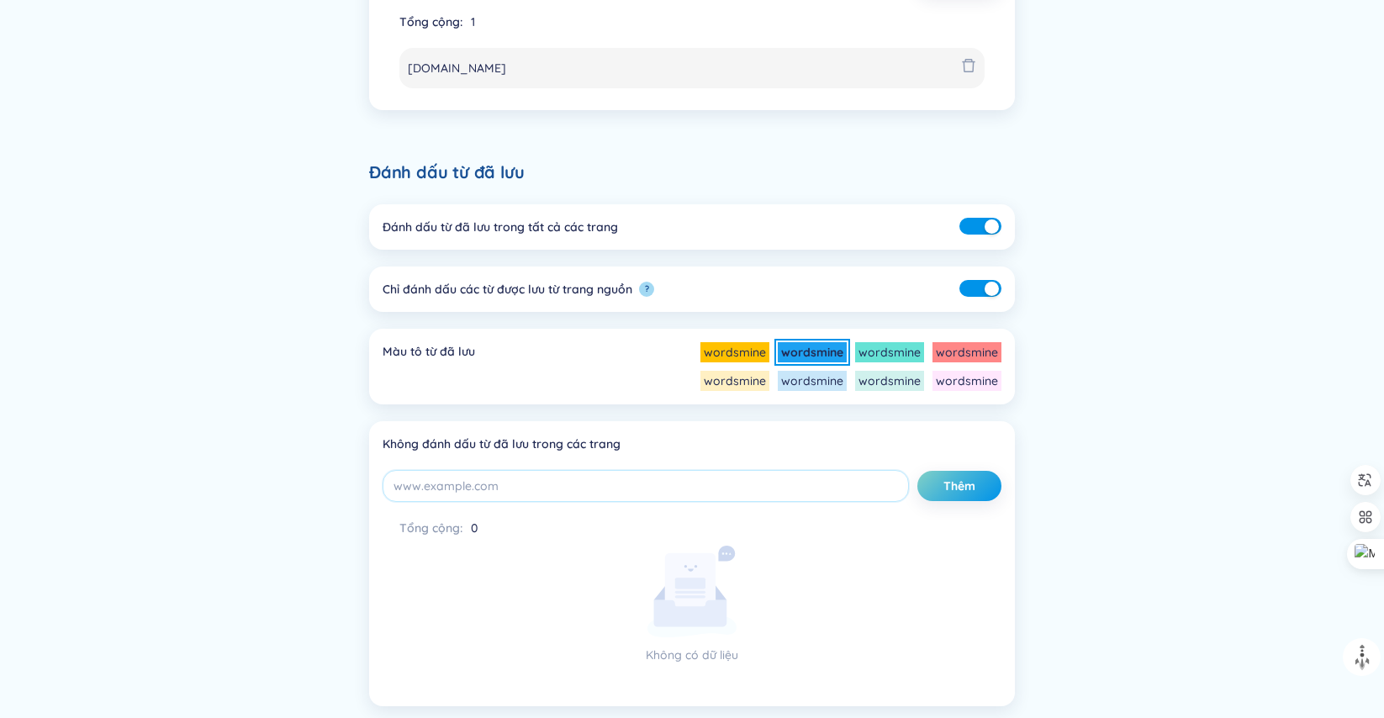
scroll to position [673, 0]
